Goal: Task Accomplishment & Management: Manage account settings

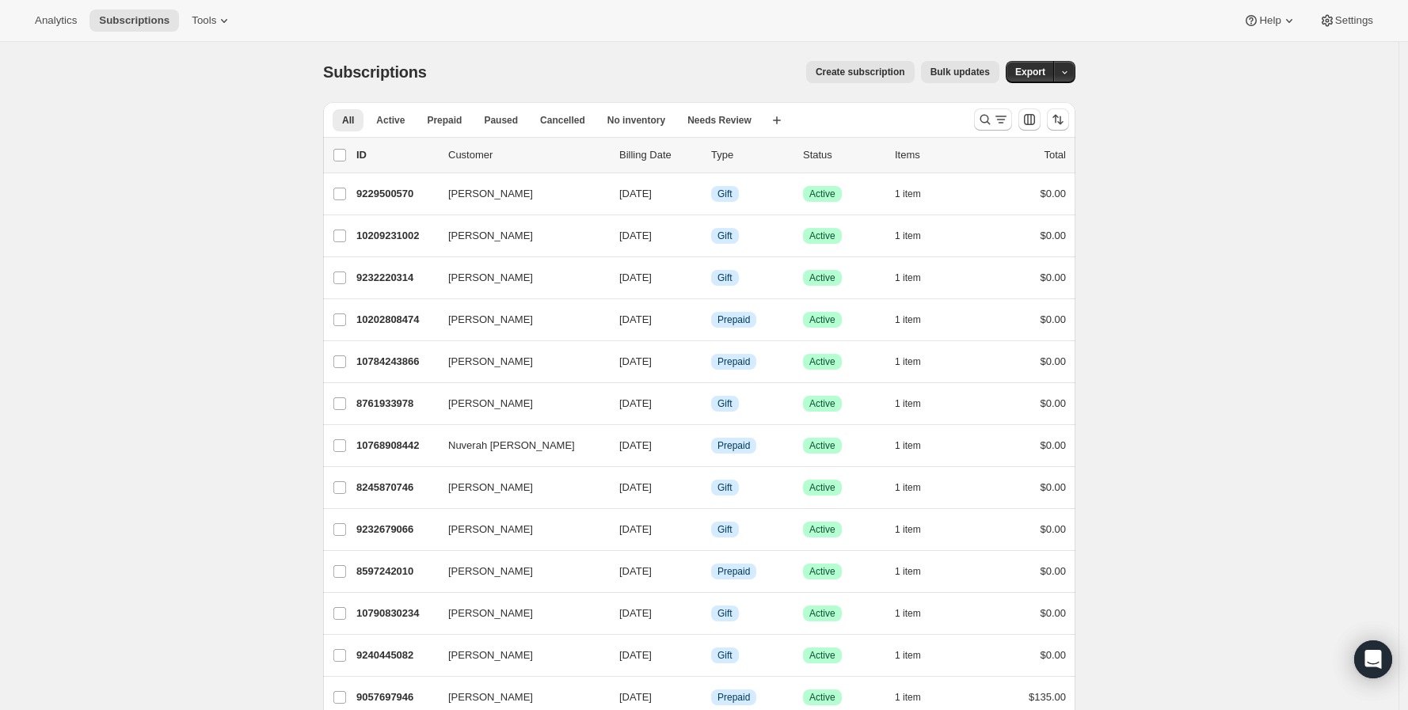
click at [987, 115] on icon "Search and filter results" at bounding box center [985, 120] width 16 height 16
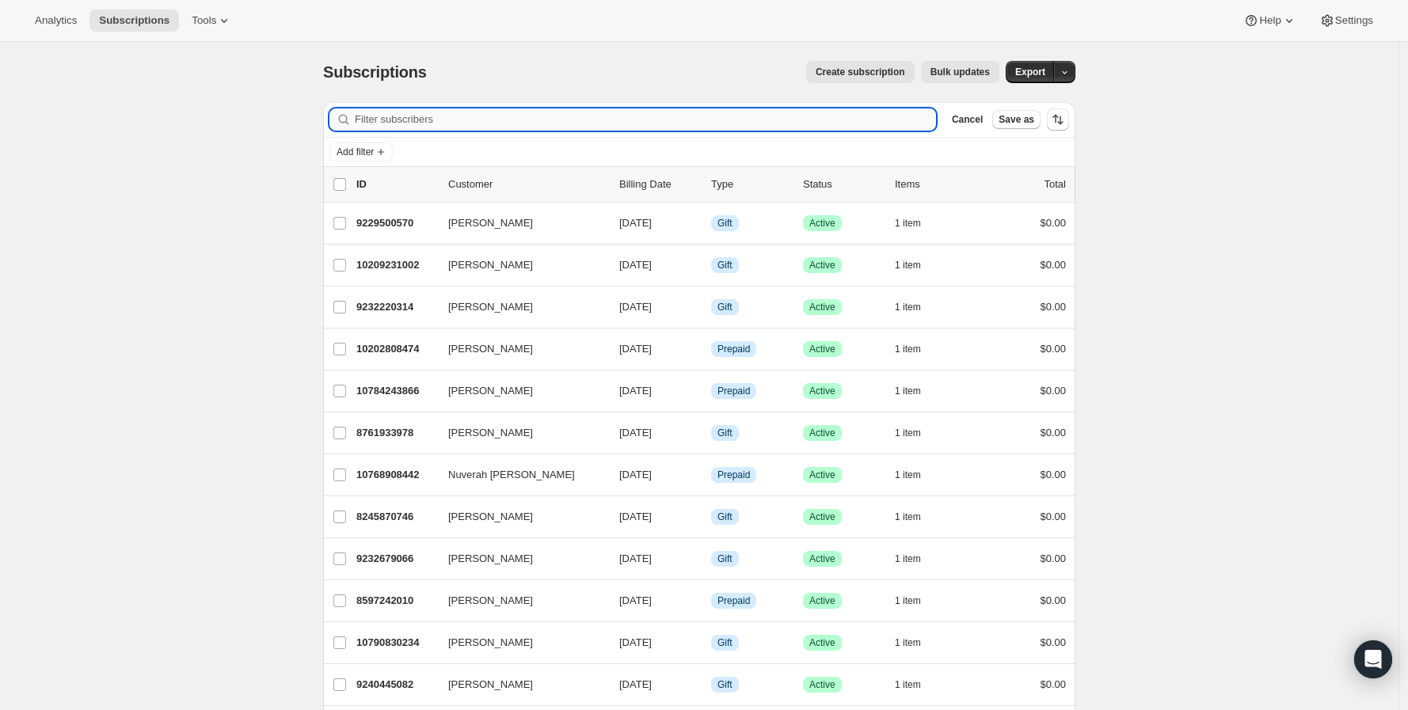
paste input "[EMAIL_ADDRESS][DOMAIN_NAME]"
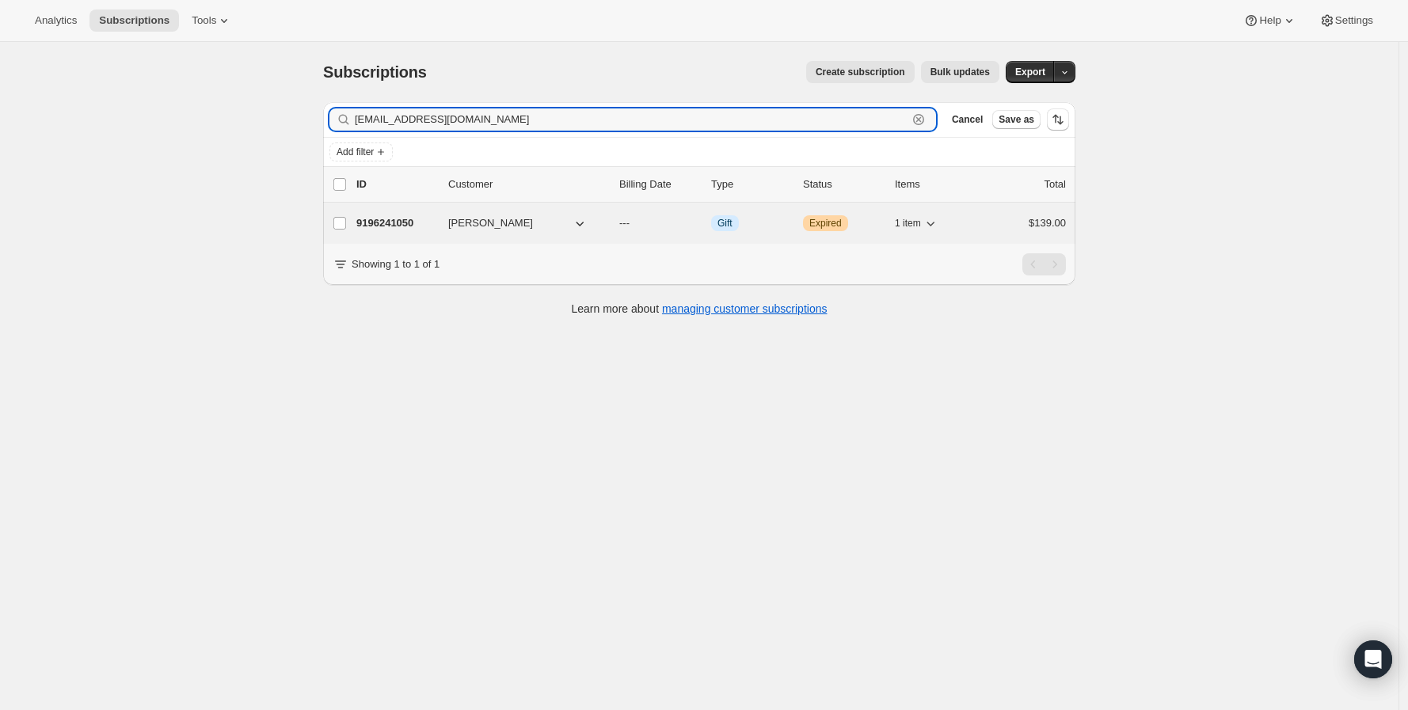
type input "[EMAIL_ADDRESS][DOMAIN_NAME]"
click at [418, 222] on p "9196241050" at bounding box center [395, 223] width 79 height 16
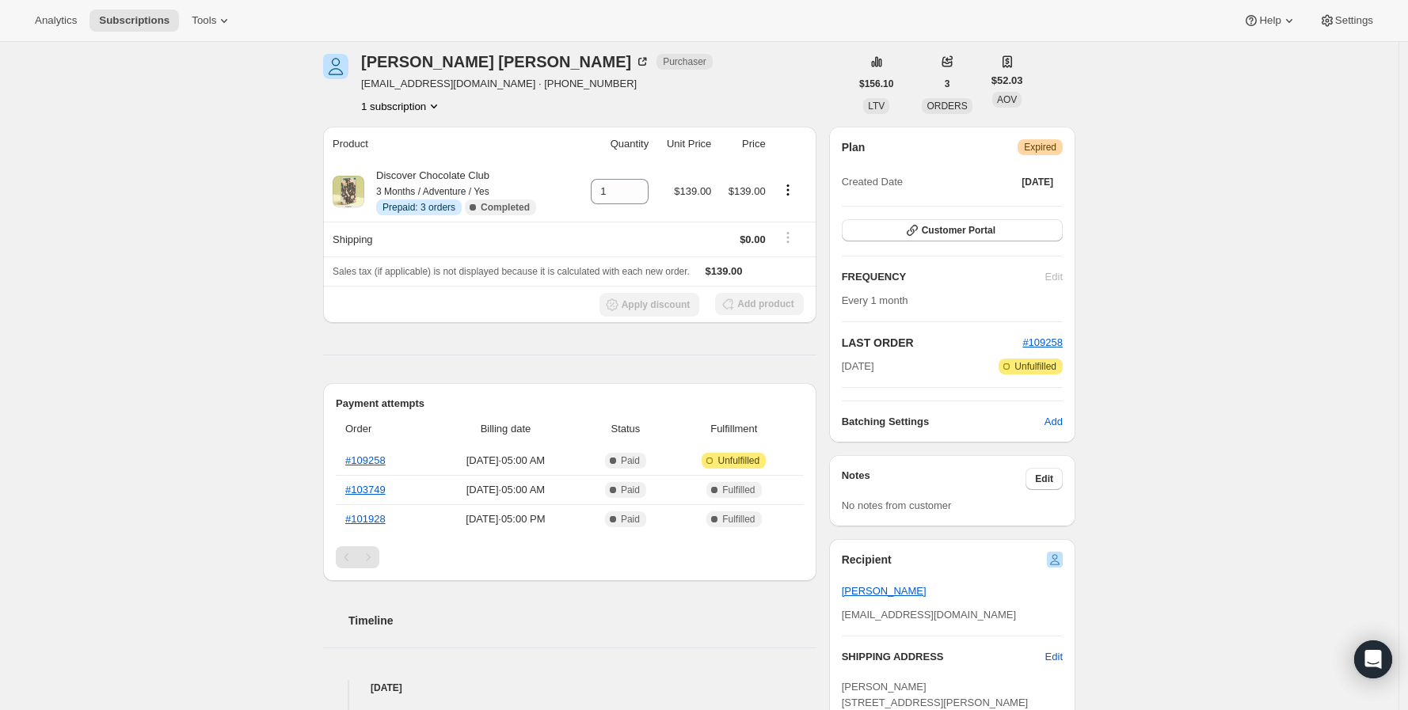
scroll to position [88, 0]
